Goal: Find specific page/section: Find specific page/section

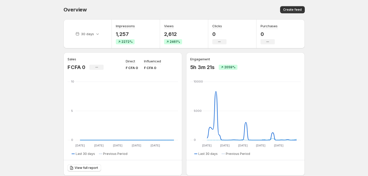
scroll to position [23, 0]
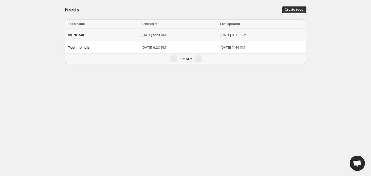
click at [79, 35] on span "SKINCARE" at bounding box center [76, 35] width 17 height 4
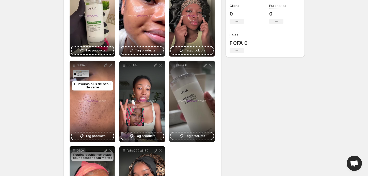
scroll to position [117, 0]
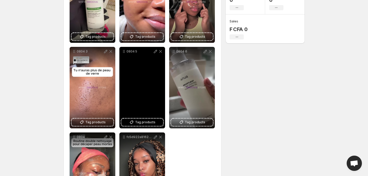
click at [161, 51] on icon at bounding box center [160, 51] width 3 height 3
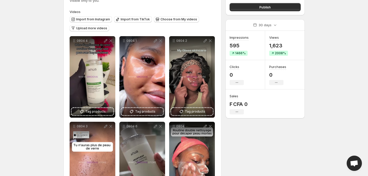
scroll to position [0, 0]
